Goal: Transaction & Acquisition: Download file/media

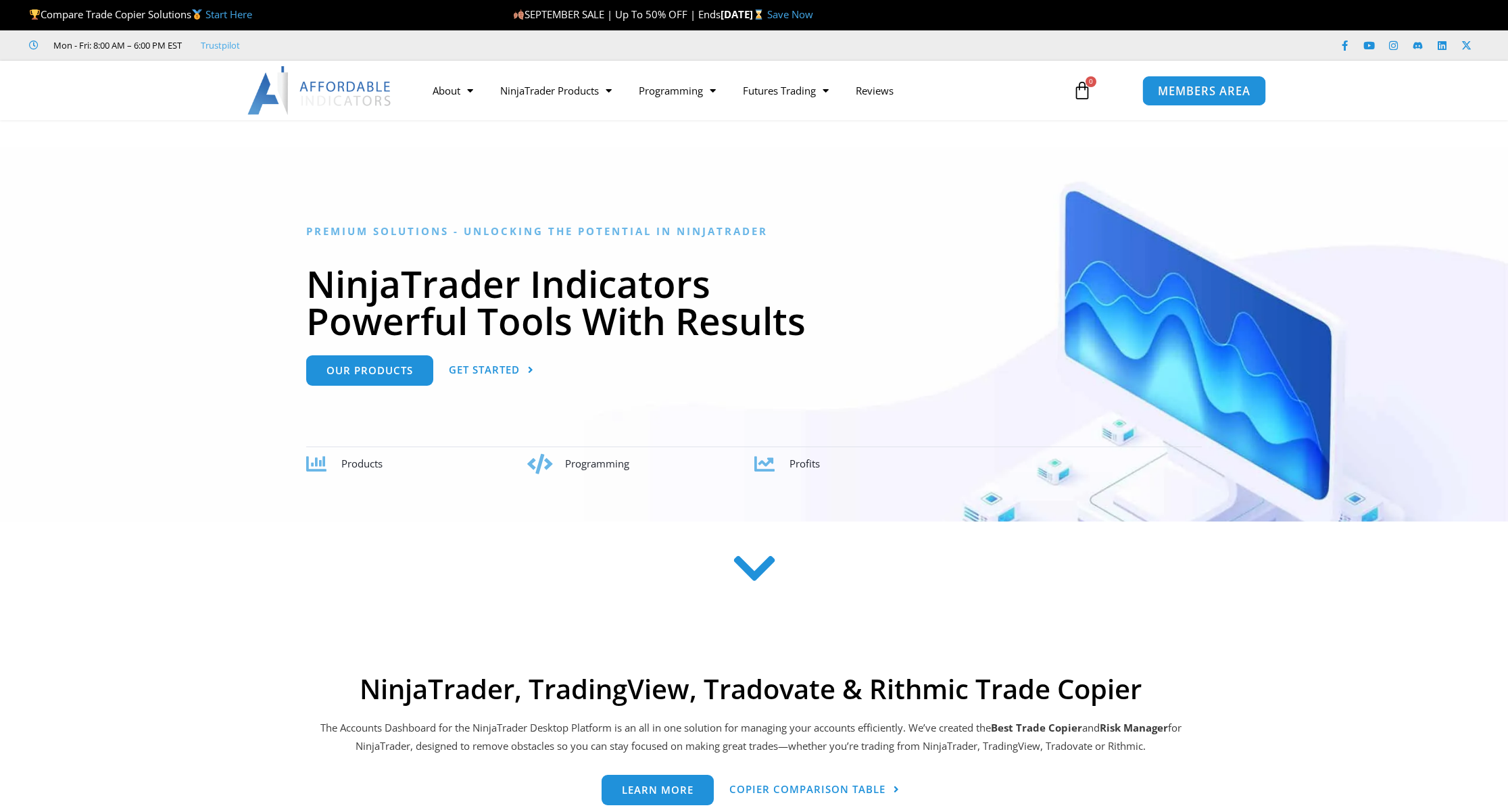
click at [1215, 93] on span "MEMBERS AREA" at bounding box center [1205, 91] width 93 height 12
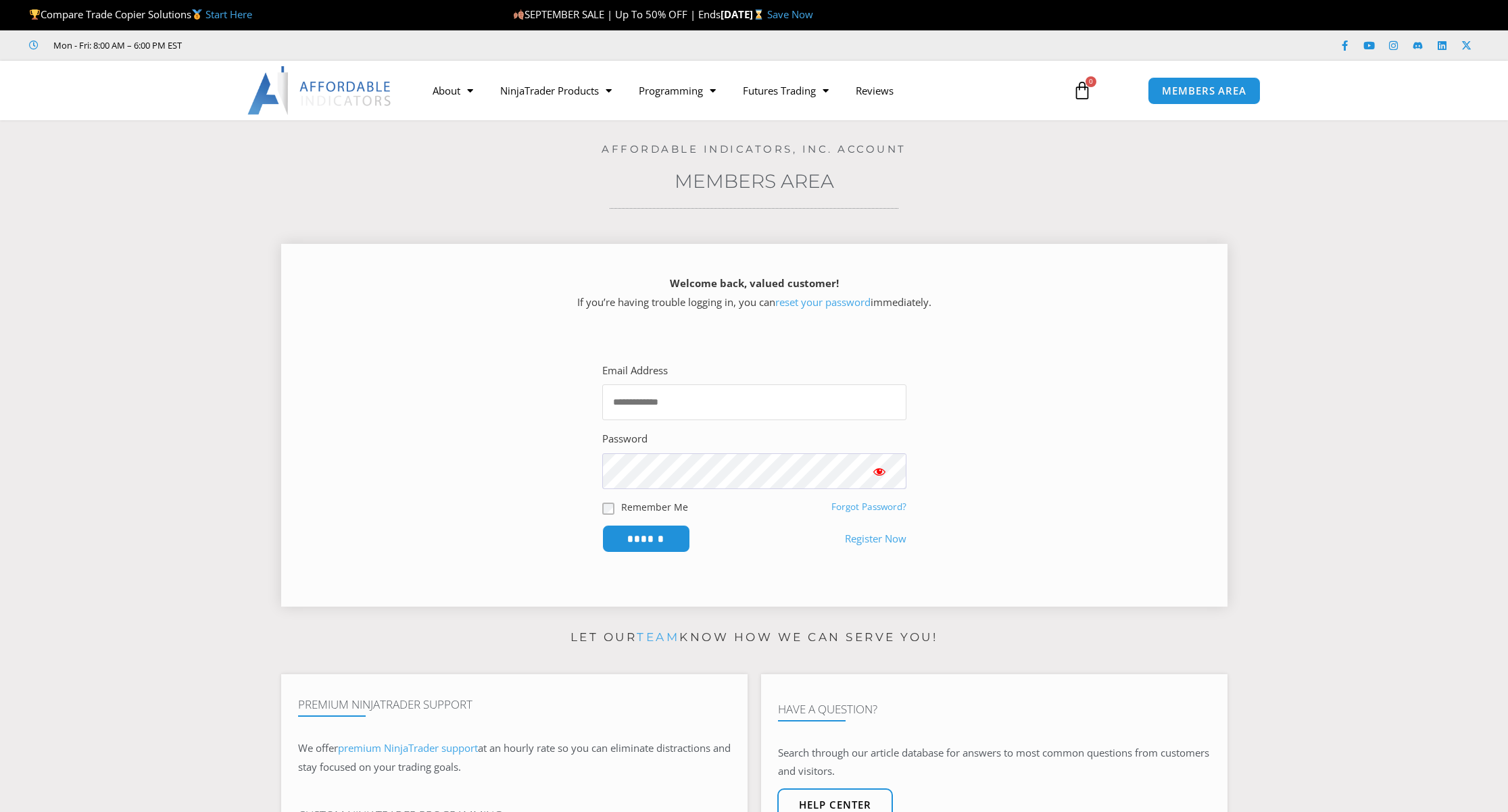
click at [638, 404] on input "Email Address" at bounding box center [754, 402] width 304 height 36
type input "**********"
click at [634, 538] on input "******" at bounding box center [646, 539] width 93 height 29
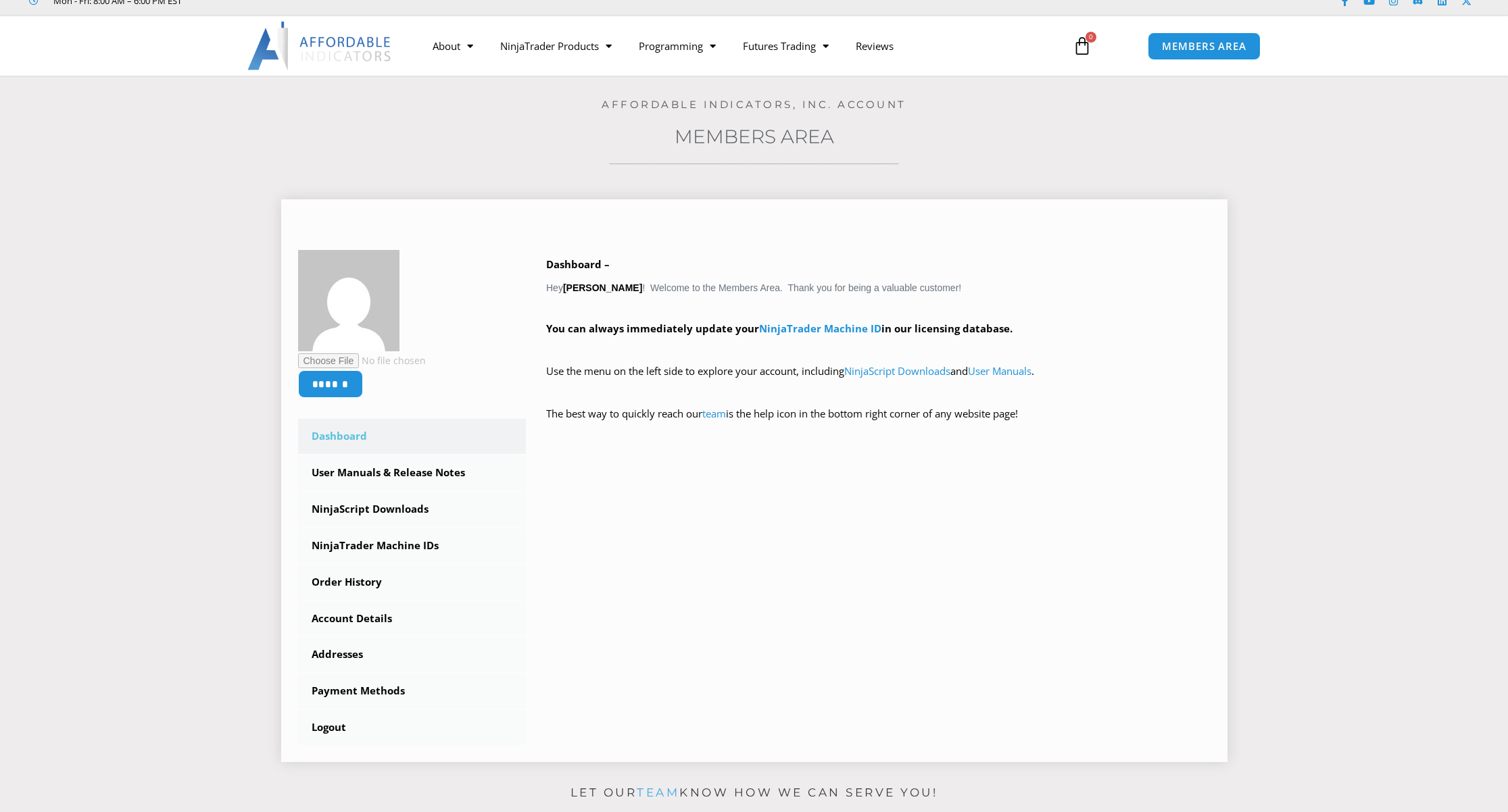
scroll to position [53, 0]
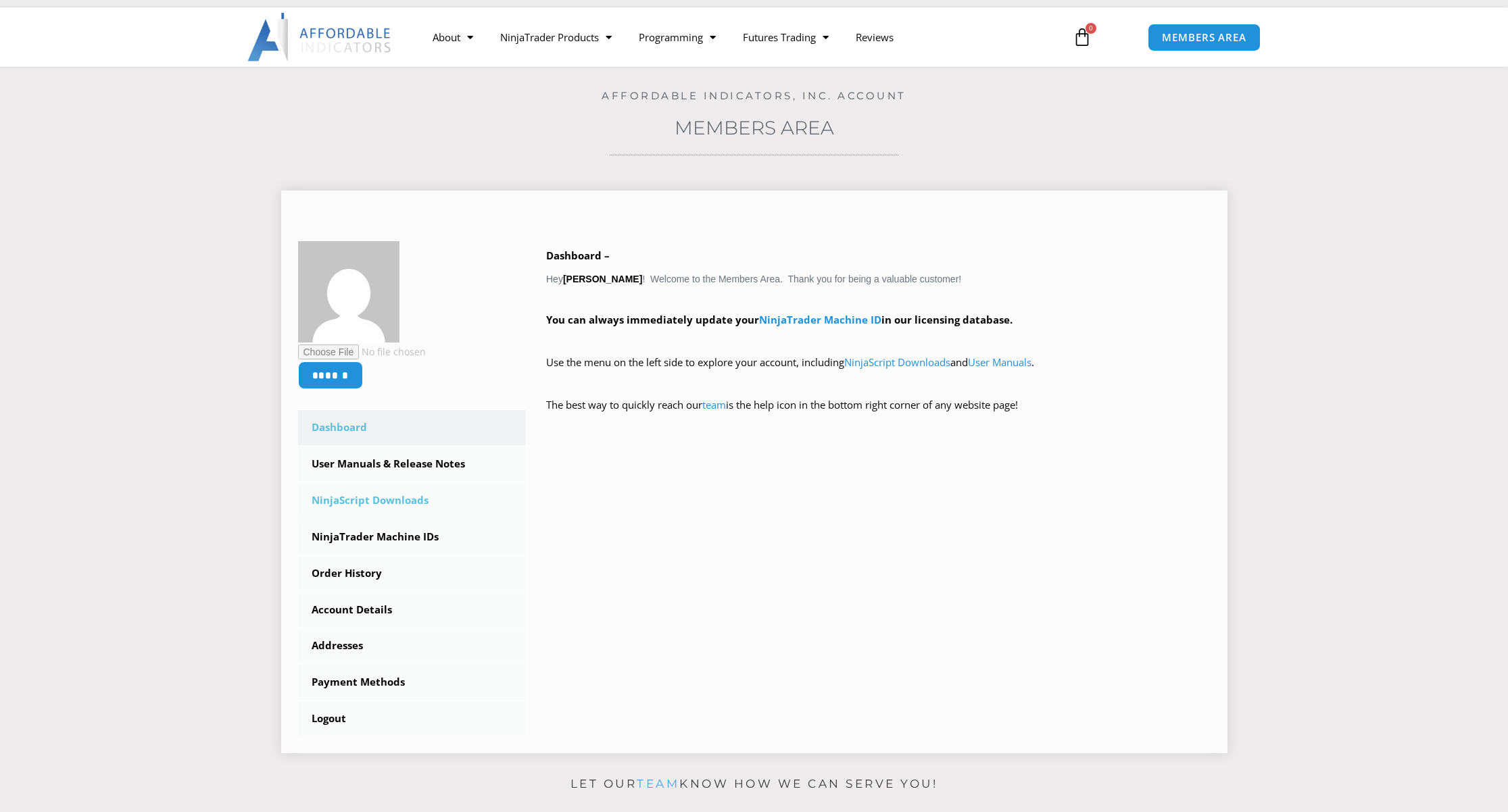
click at [387, 497] on link "NinjaScript Downloads" at bounding box center [413, 500] width 229 height 35
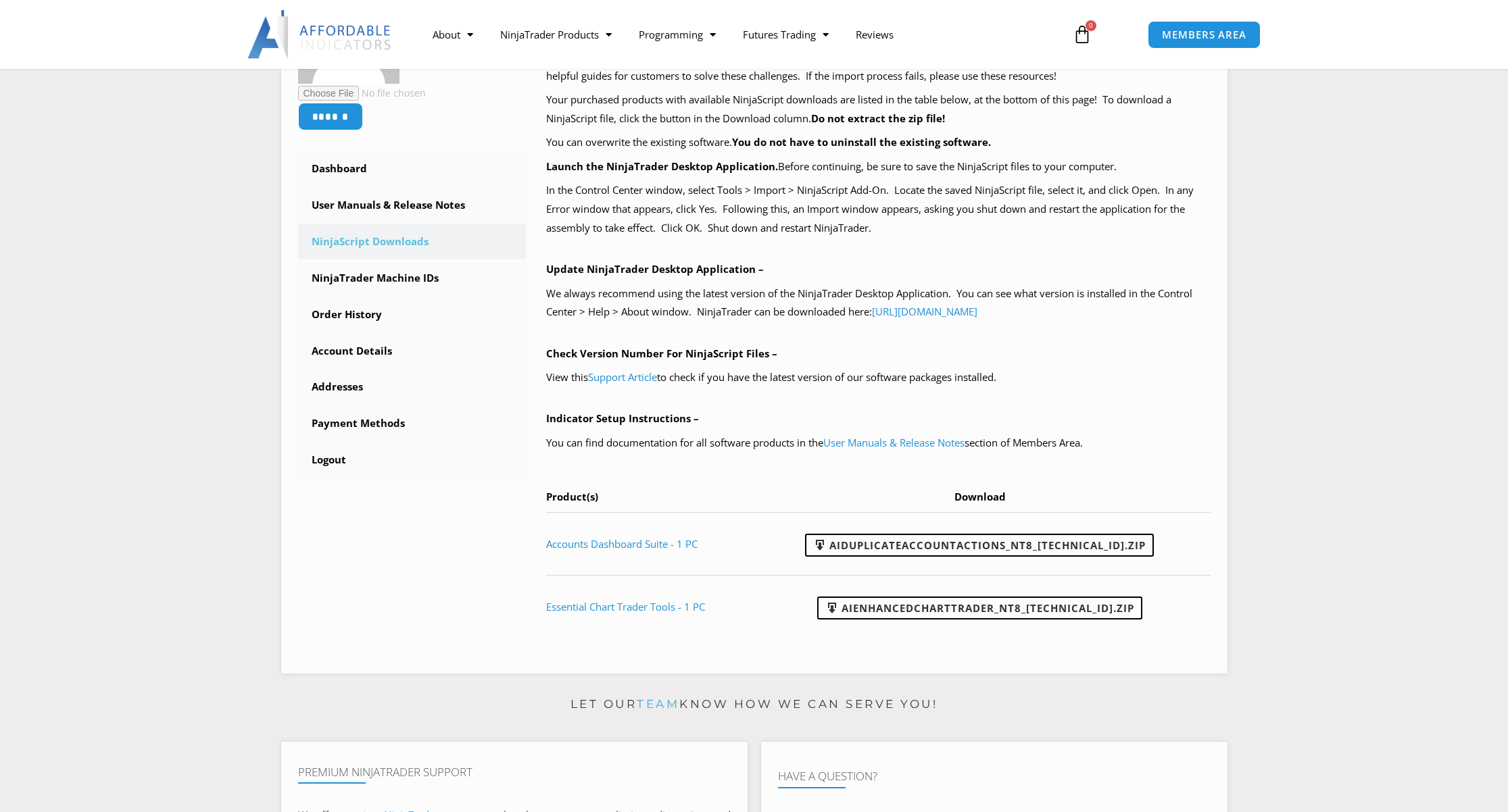
scroll to position [298, 0]
click at [990, 543] on link "AIDuplicateAccountActions_NT8_25.9.24.1.zip" at bounding box center [979, 545] width 349 height 23
click at [898, 442] on link "User Manuals & Release Notes" at bounding box center [894, 442] width 141 height 13
click at [900, 440] on link "User Manuals & Release Notes" at bounding box center [894, 442] width 141 height 13
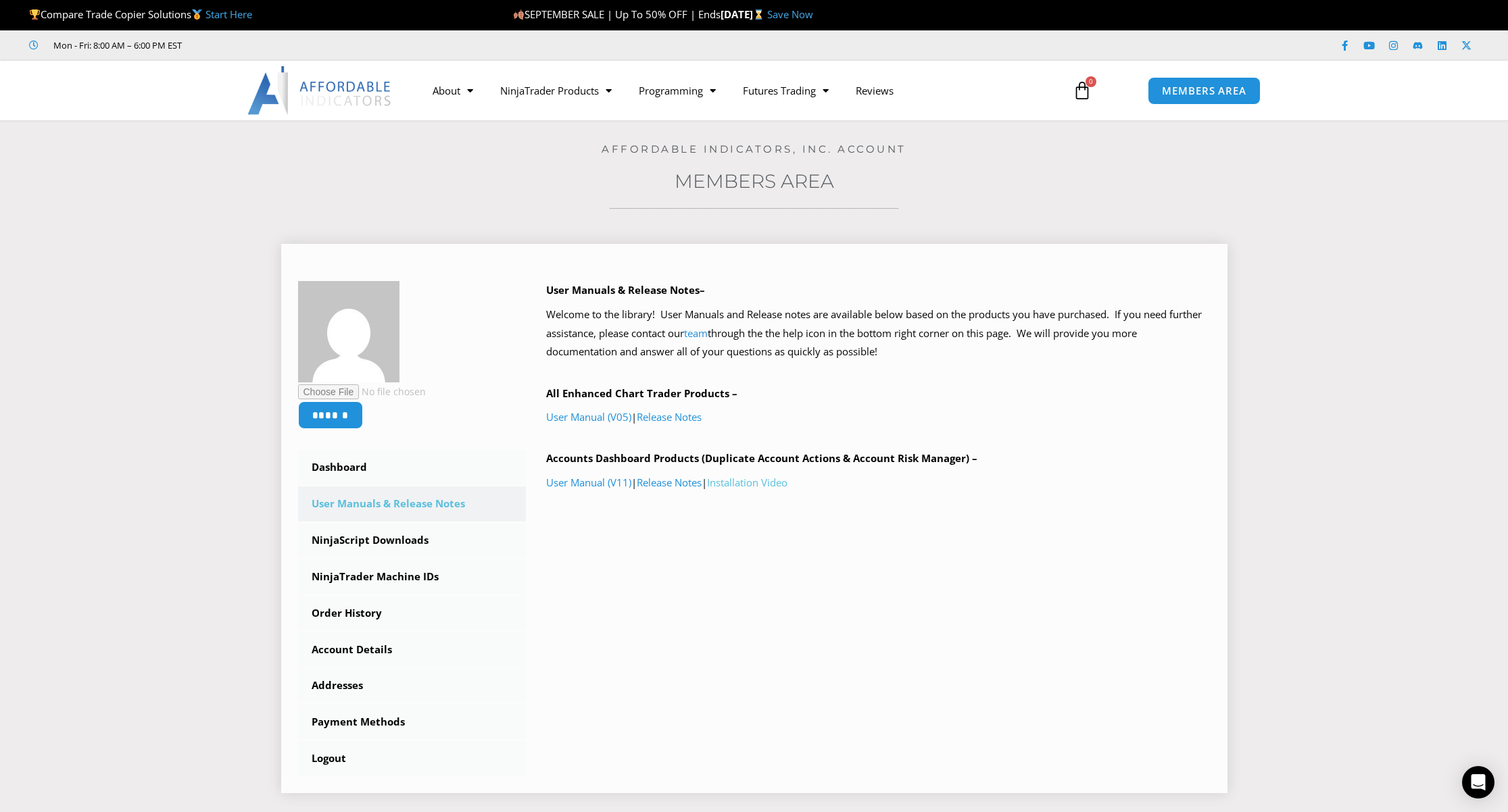
click at [749, 483] on link "Installation Video" at bounding box center [747, 482] width 80 height 13
